Goal: Communication & Community: Ask a question

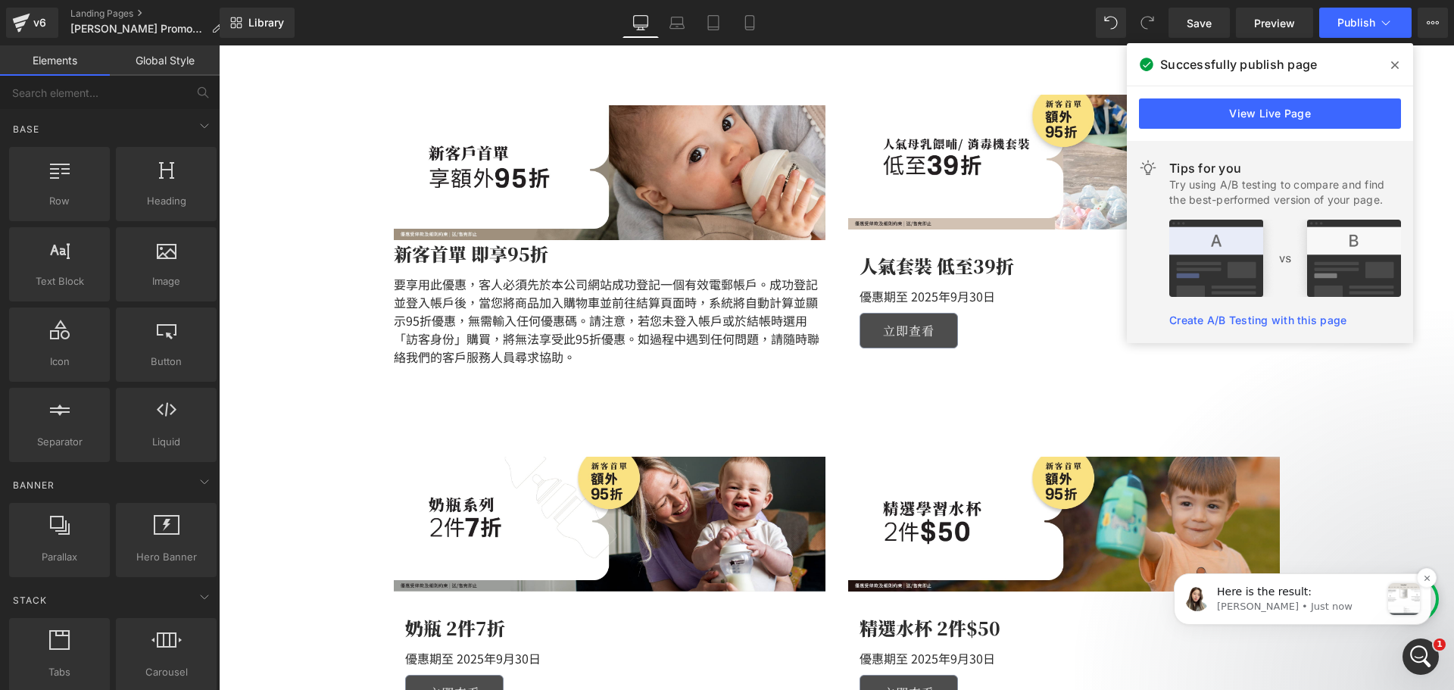
click at [1332, 588] on p "Here is the result:" at bounding box center [1299, 592] width 164 height 15
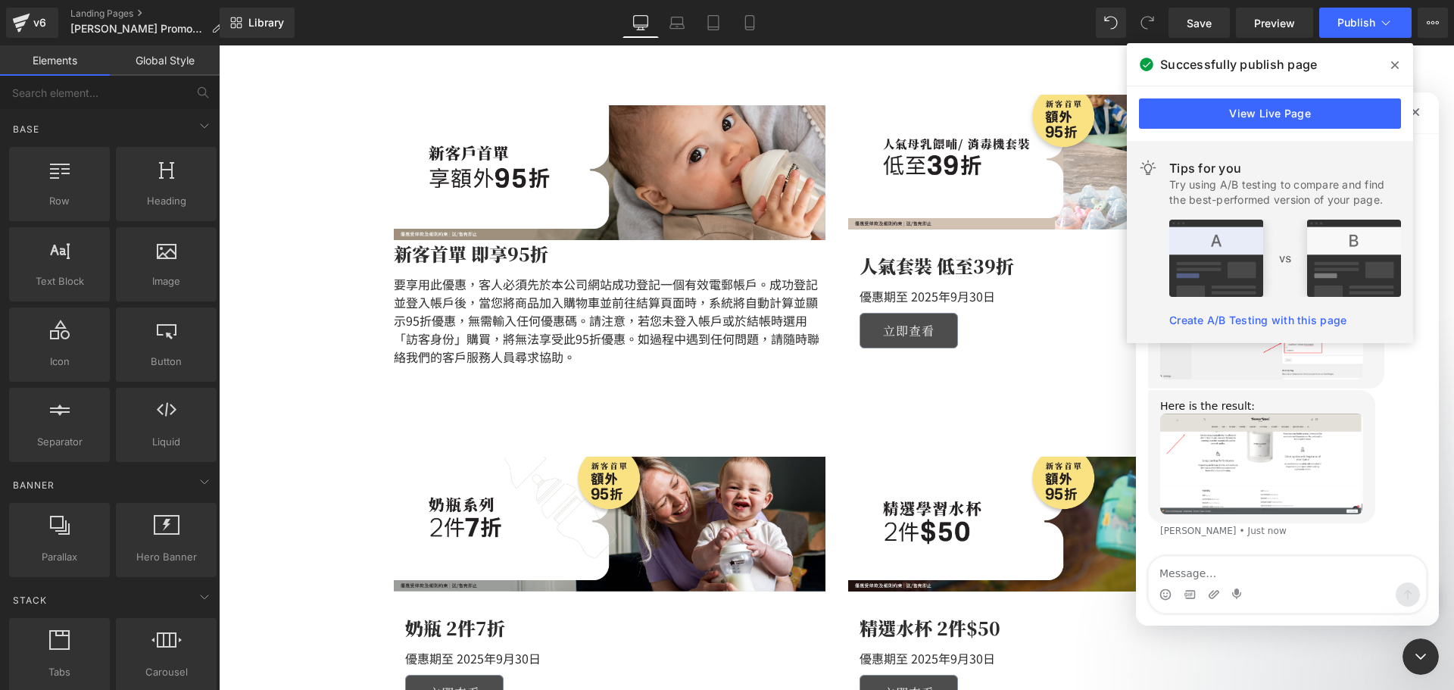
scroll to position [1842, 0]
click at [1389, 486] on div "Here is the result: [PERSON_NAME] • Just now" at bounding box center [1287, 472] width 279 height 167
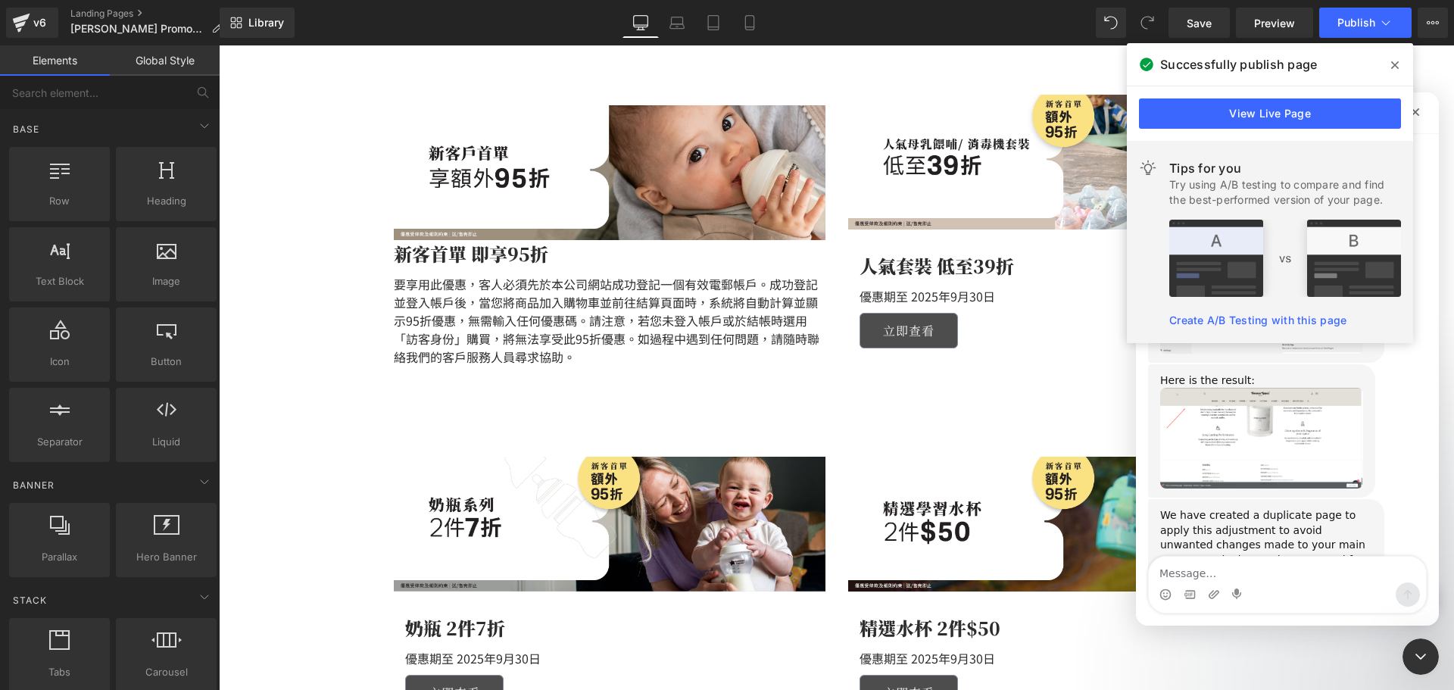
click at [1274, 446] on img "Célia says…" at bounding box center [1261, 438] width 203 height 101
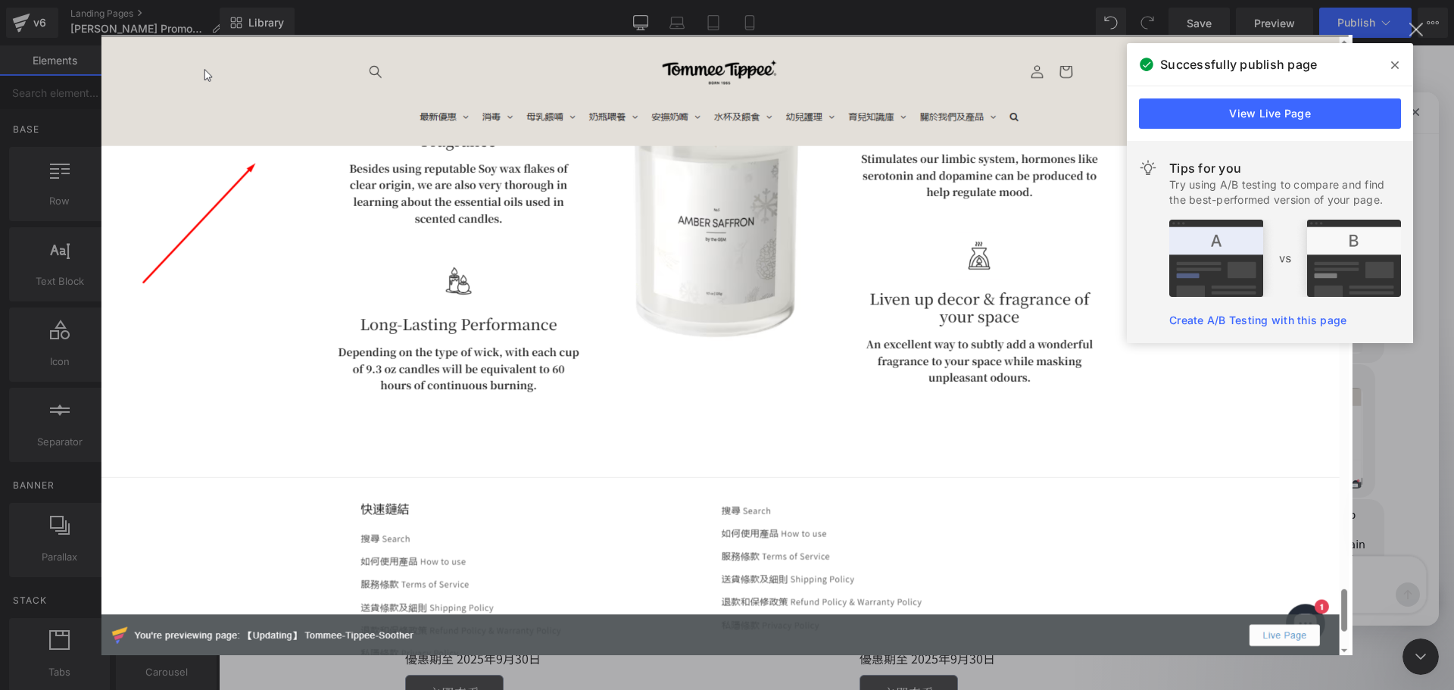
click at [1394, 67] on icon at bounding box center [1395, 65] width 8 height 8
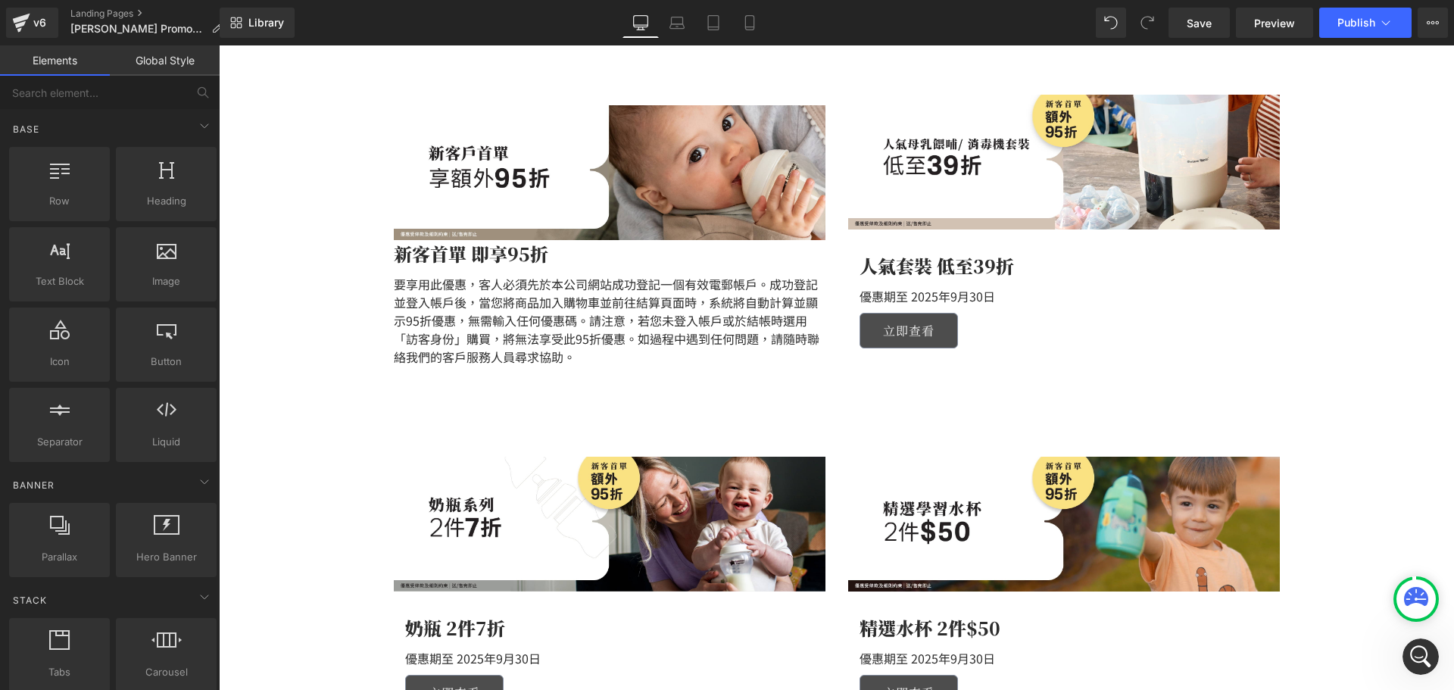
scroll to position [2251, 0]
drag, startPoint x: 1646, startPoint y: 721, endPoint x: 1427, endPoint y: 675, distance: 223.5
click at [1425, 650] on icon "Open Intercom Messenger" at bounding box center [1418, 654] width 25 height 25
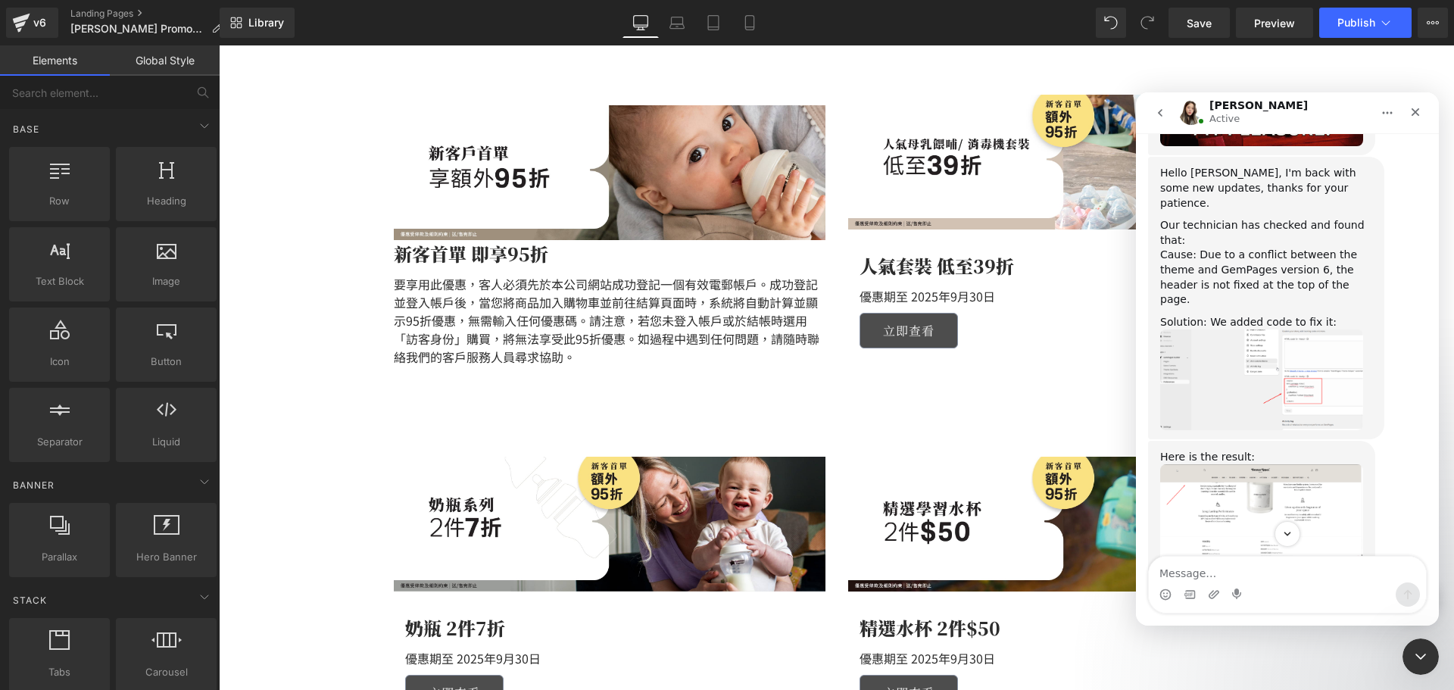
scroll to position [1721, 0]
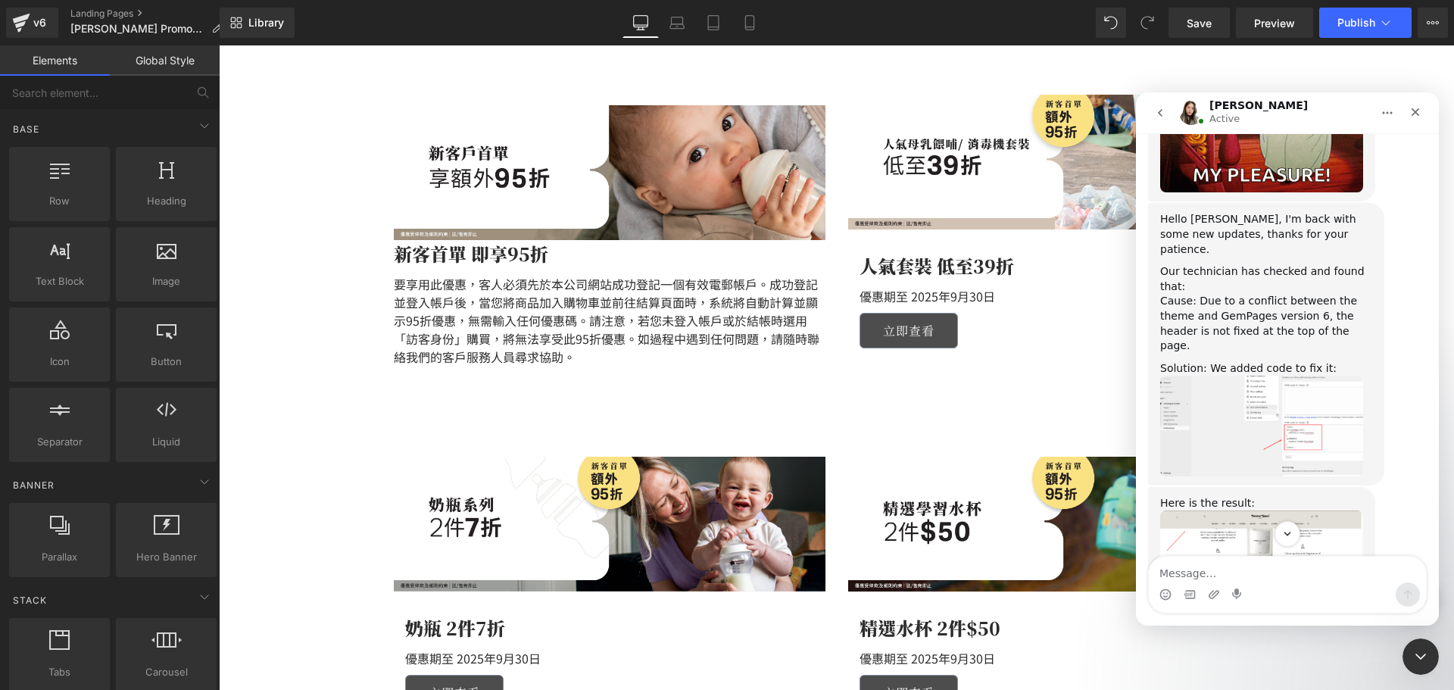
click at [1320, 435] on img "Célia says…" at bounding box center [1261, 426] width 203 height 100
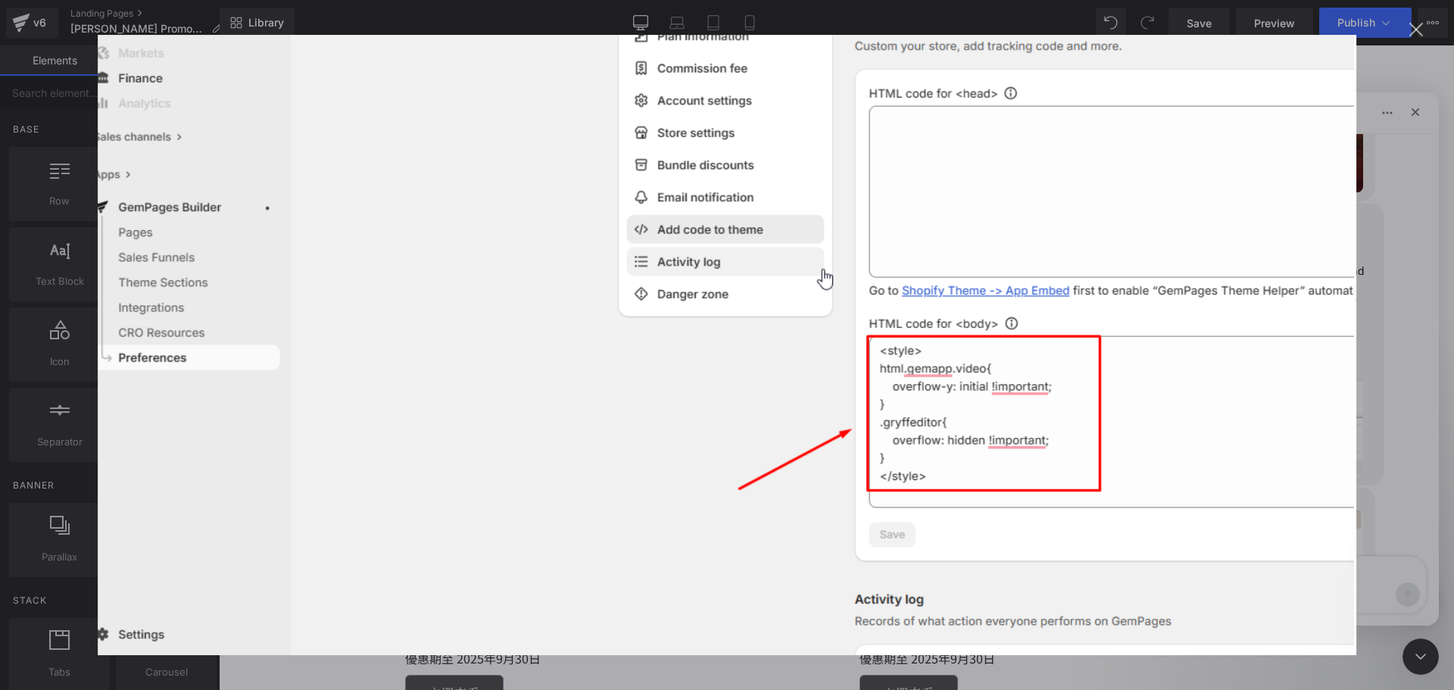
click at [1407, 413] on div "Intercom messenger" at bounding box center [727, 345] width 1454 height 690
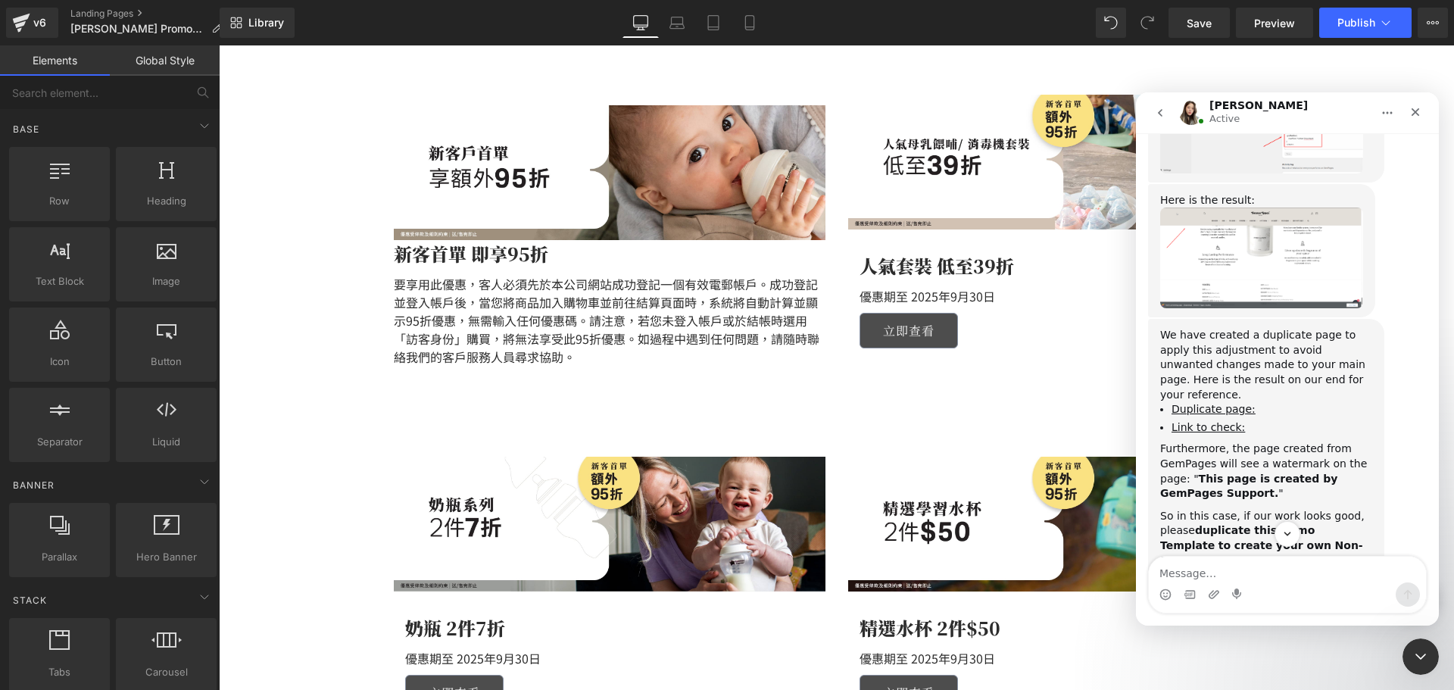
scroll to position [2175, 0]
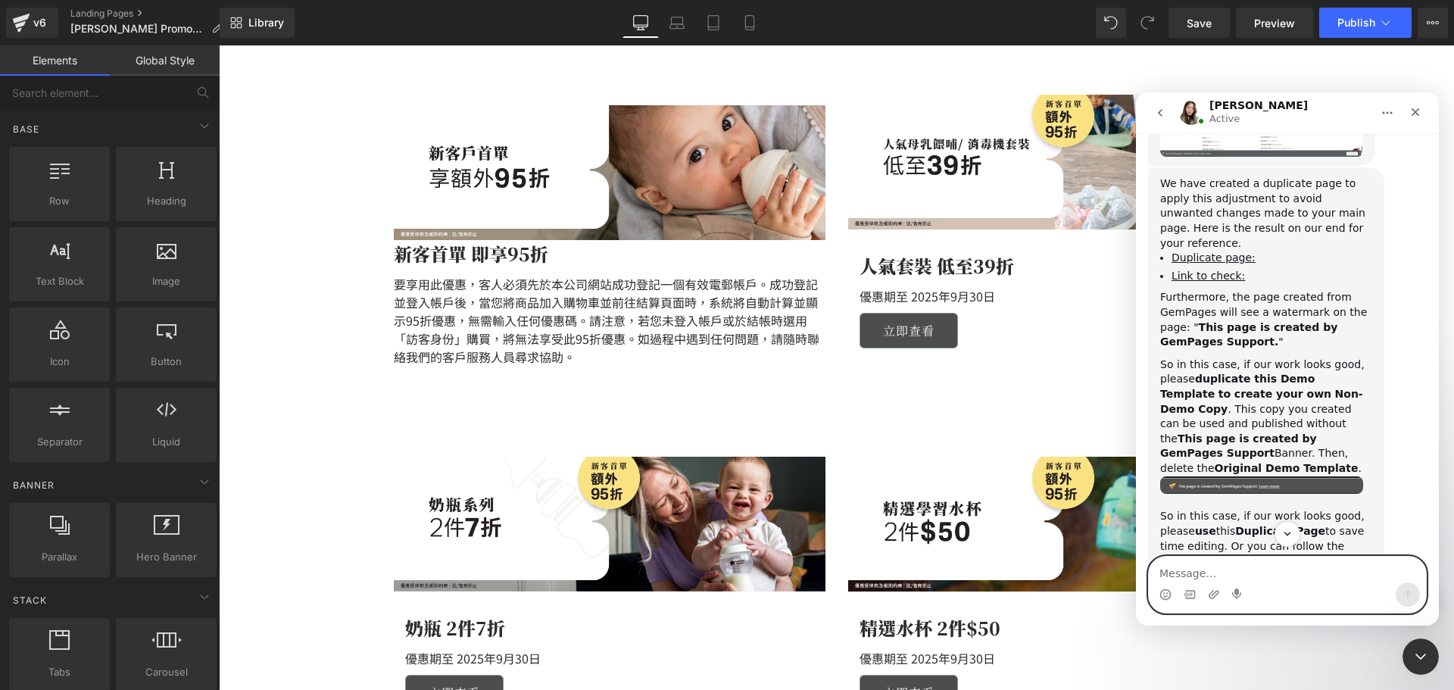
click at [1302, 561] on textarea "Message…" at bounding box center [1287, 570] width 277 height 26
type textarea "ok i am working on a ver 7"
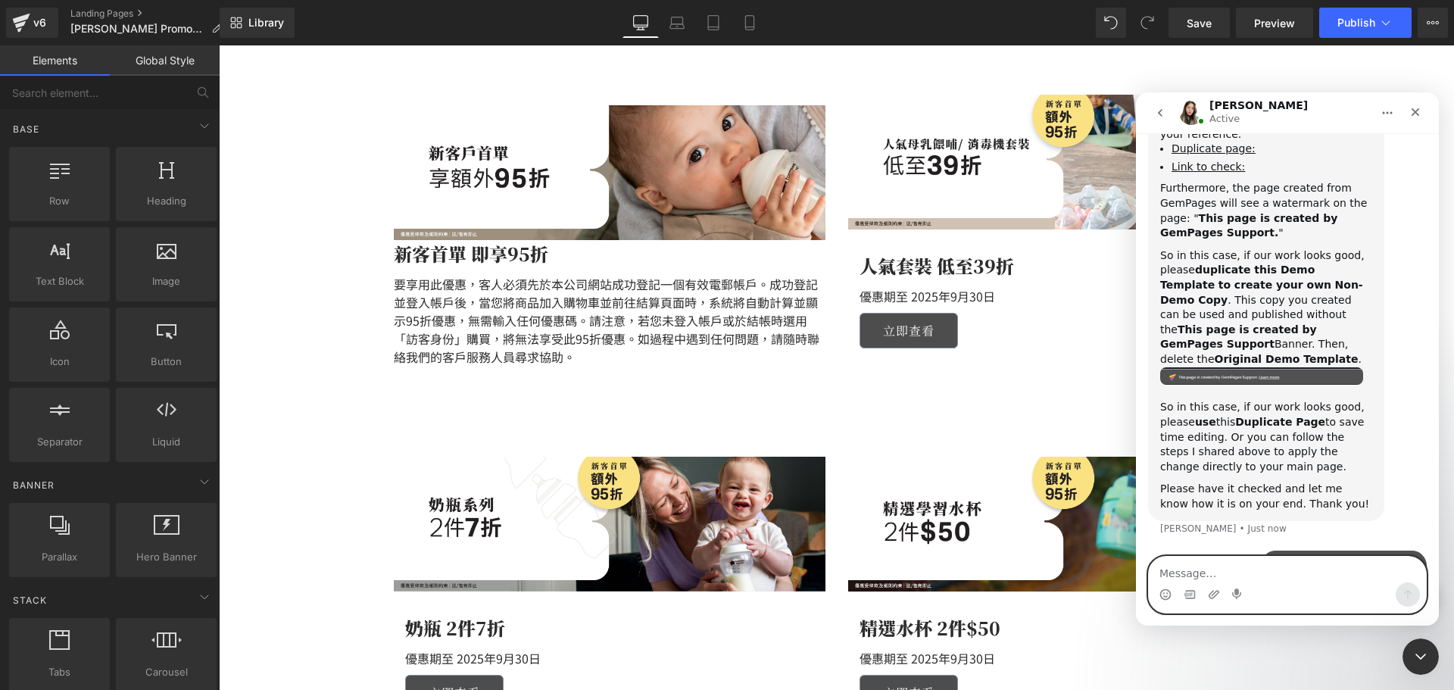
scroll to position [2297, 0]
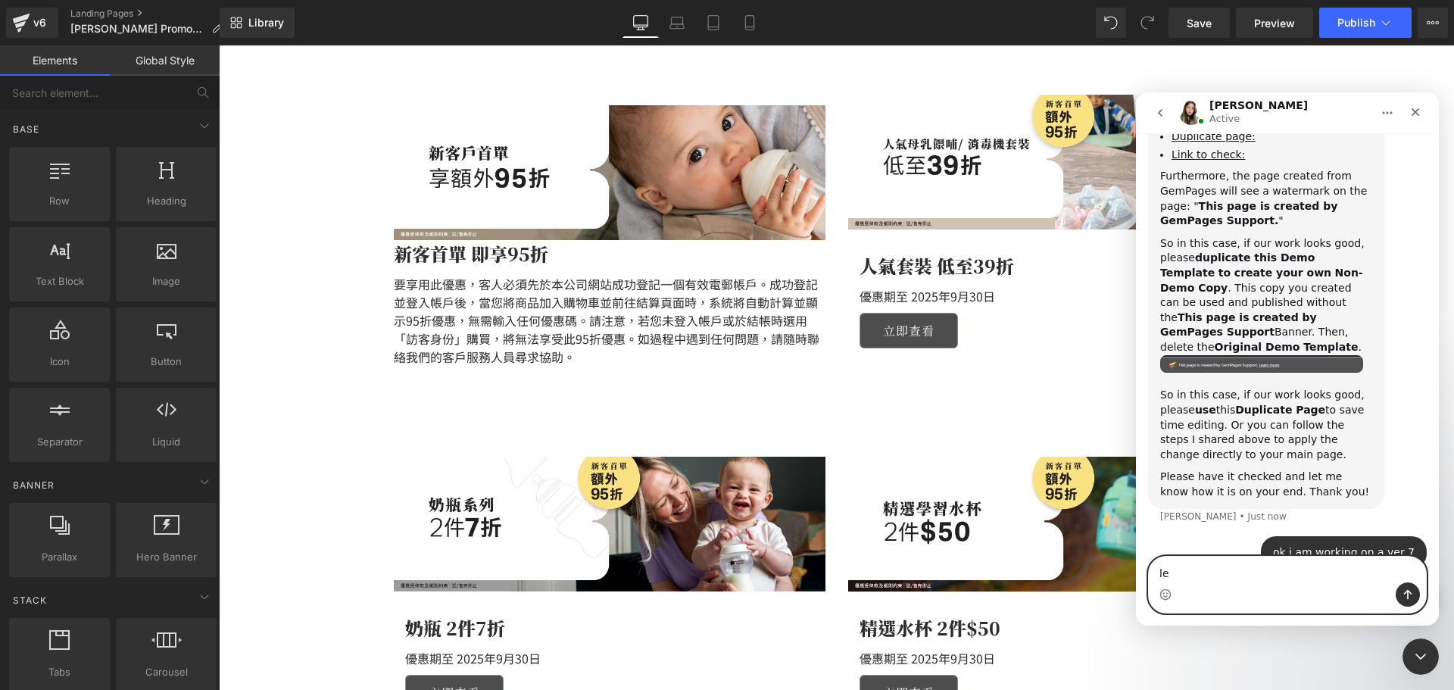
type textarea "l"
type textarea "can have that this option built-in?"
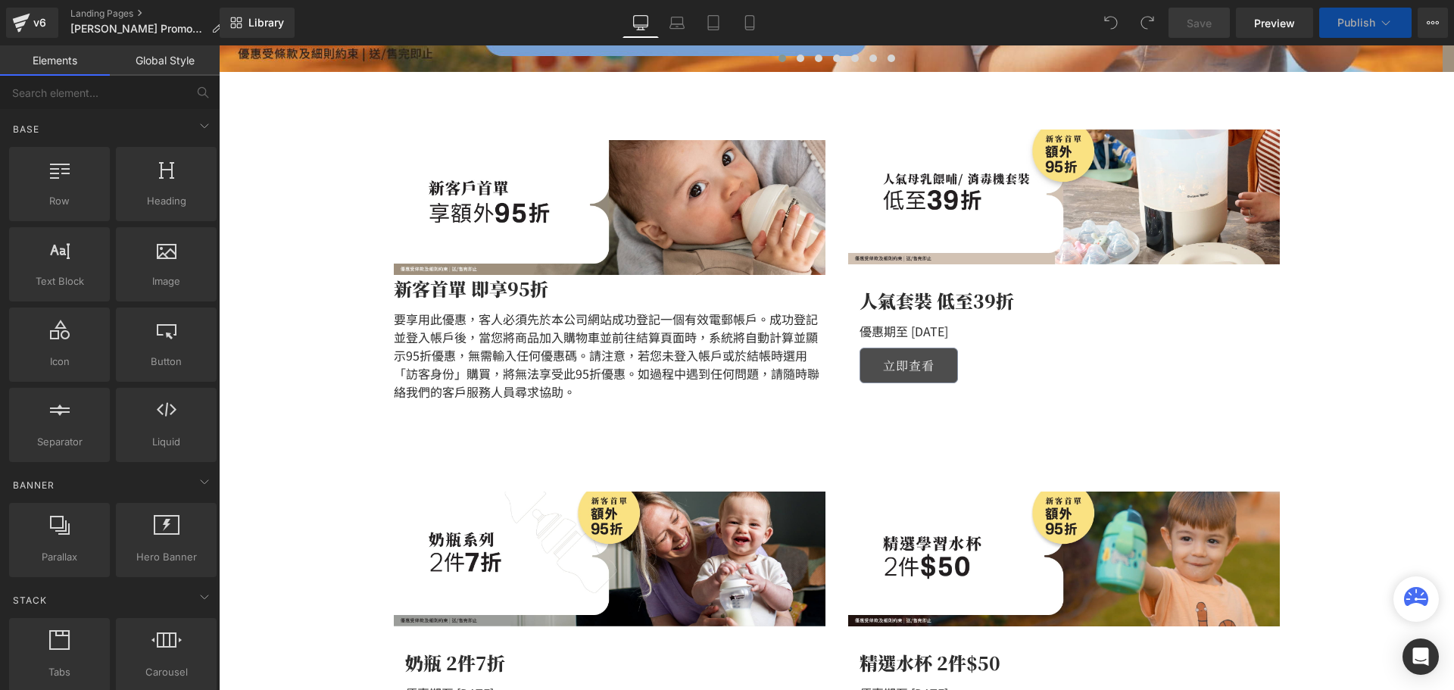
scroll to position [530, 0]
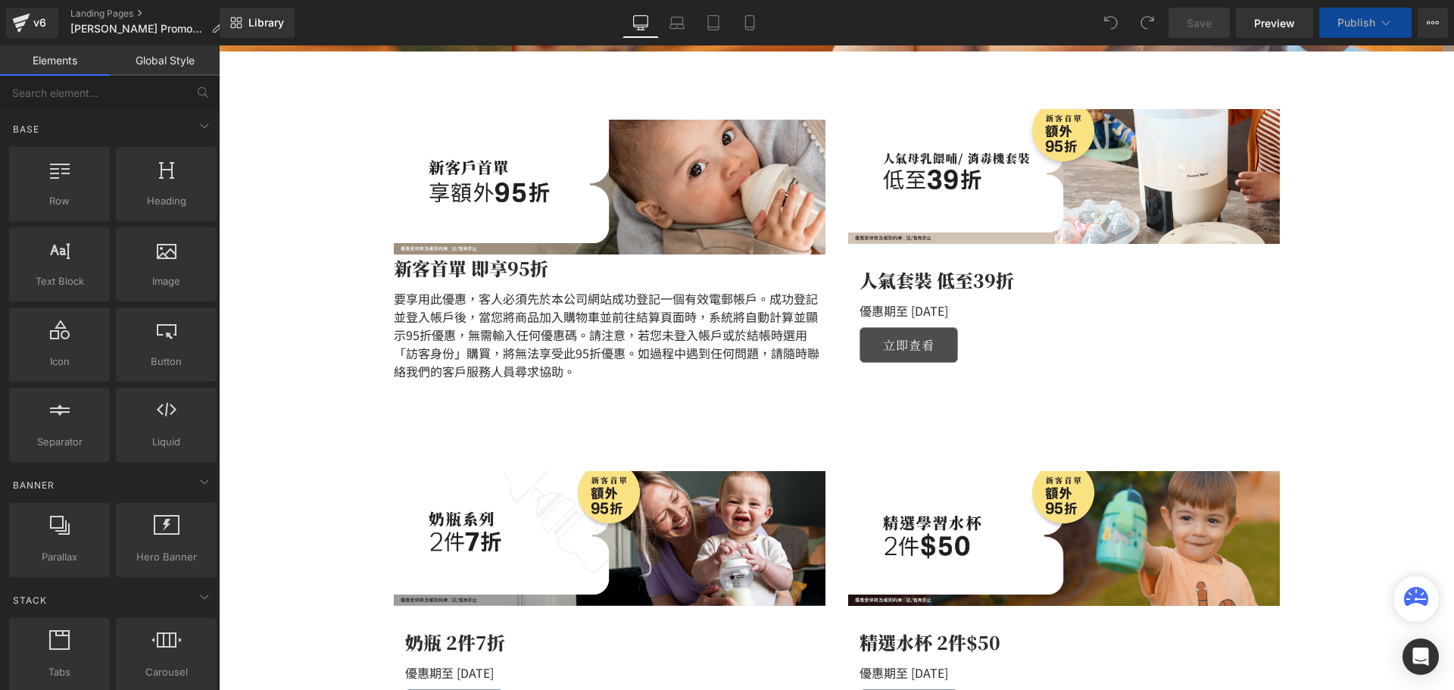
click at [476, 353] on p "要享用此優惠，客人必須先於本公司網站成功登記一個有效電郵帳戶。成功登記並登入帳戶後，當您將商品加入購物車並前往結算頁面時，系統將自動計算並顯示95折優惠，無需…" at bounding box center [610, 334] width 432 height 91
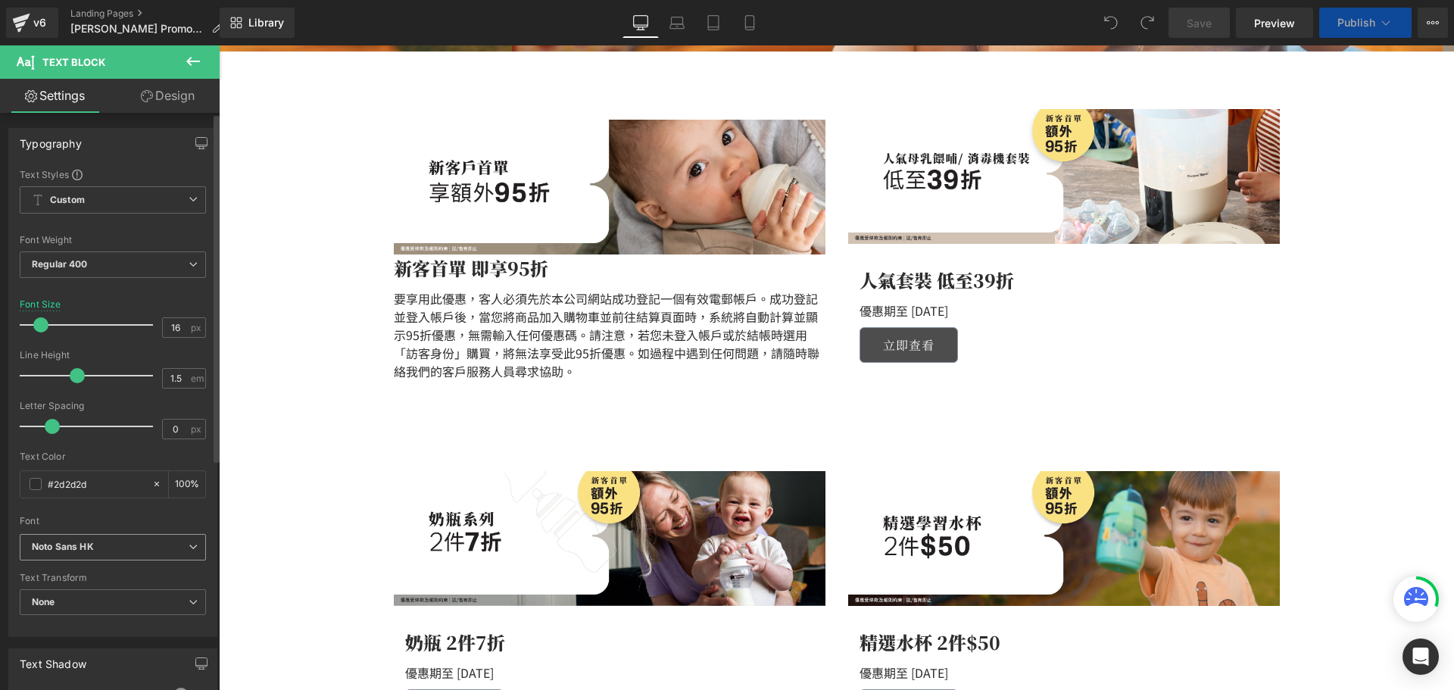
click at [133, 541] on b "Noto Sans HK" at bounding box center [110, 547] width 157 height 13
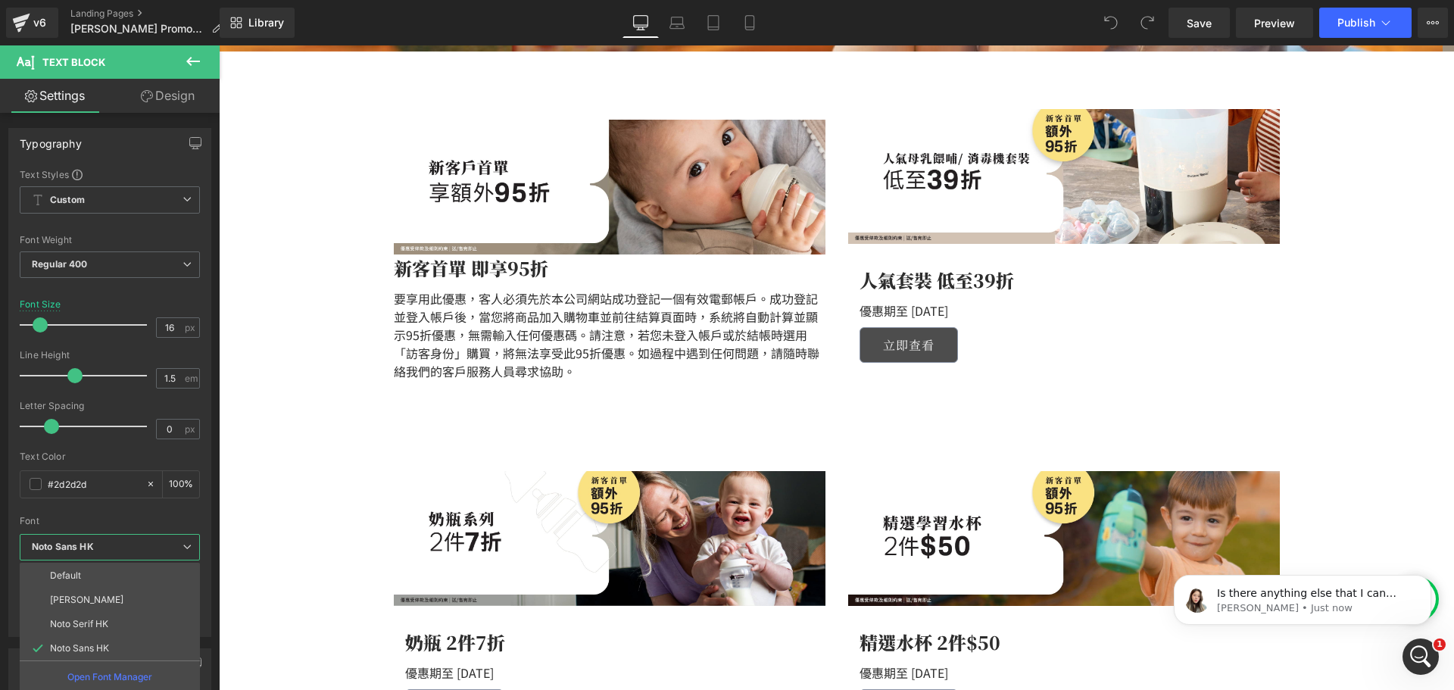
scroll to position [0, 0]
